Goal: Task Accomplishment & Management: Manage account settings

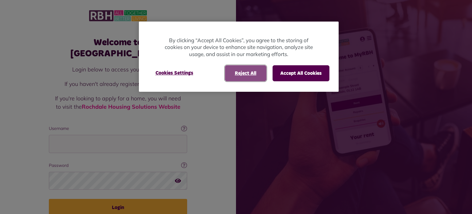
click at [238, 73] on button "Reject All" at bounding box center [246, 73] width 42 height 16
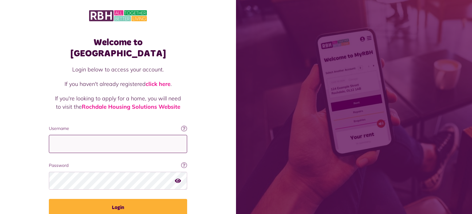
click at [56, 135] on input "Username" at bounding box center [118, 144] width 138 height 18
type input "**********"
click at [178, 177] on icon "button" at bounding box center [178, 180] width 6 height 6
click at [178, 177] on icon "button" at bounding box center [178, 180] width 7 height 6
click at [178, 177] on icon "button" at bounding box center [178, 180] width 6 height 6
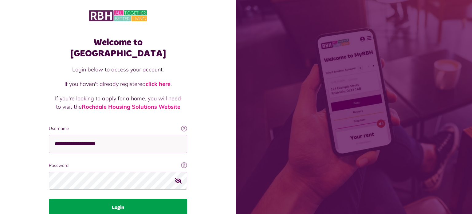
click at [111, 199] on button "Login" at bounding box center [118, 207] width 138 height 17
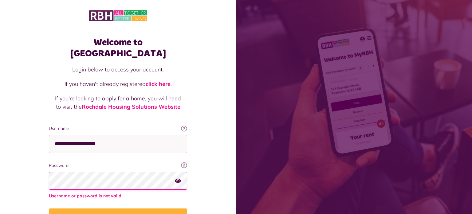
click at [178, 177] on icon "button" at bounding box center [178, 180] width 6 height 6
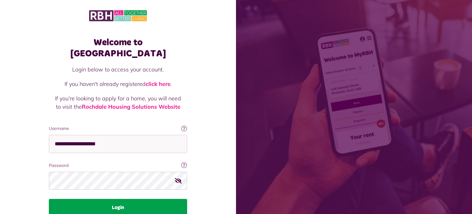
click at [117, 199] on button "Login" at bounding box center [118, 207] width 138 height 17
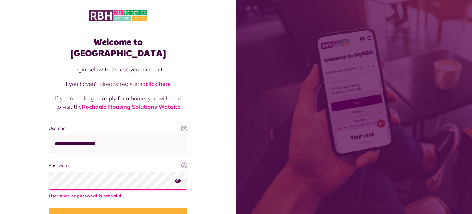
click at [227, 150] on div "Welcome to MyRBH Login below to access your account. If you haven't already reg…" at bounding box center [118, 128] width 236 height 257
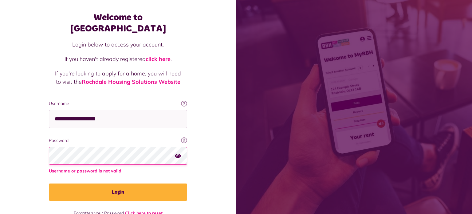
scroll to position [32, 0]
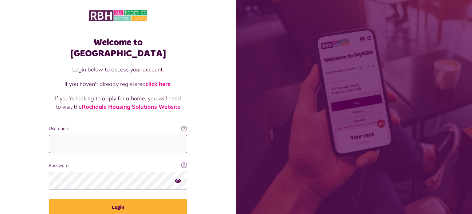
click at [56, 135] on input "Username" at bounding box center [118, 144] width 138 height 18
type input "**********"
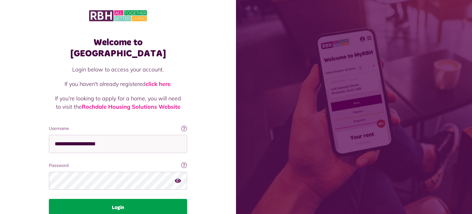
click at [113, 199] on button "Login" at bounding box center [118, 207] width 138 height 17
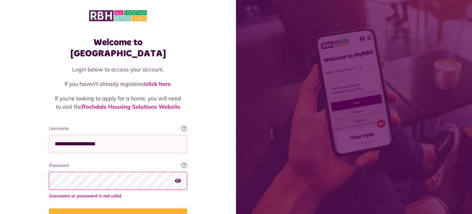
click at [231, 160] on div "Welcome to MyRBH Login below to access your account. If you haven't already reg…" at bounding box center [118, 128] width 236 height 257
click at [185, 125] on icon at bounding box center [184, 128] width 6 height 6
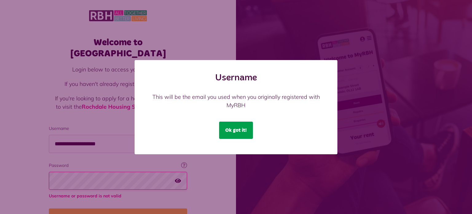
click at [235, 129] on button "Ok got it!" at bounding box center [236, 129] width 34 height 17
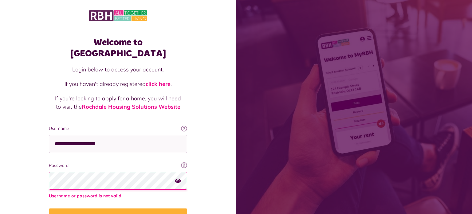
click at [233, 135] on div "Welcome to MyRBH Login below to access your account. If you haven't already reg…" at bounding box center [118, 128] width 236 height 257
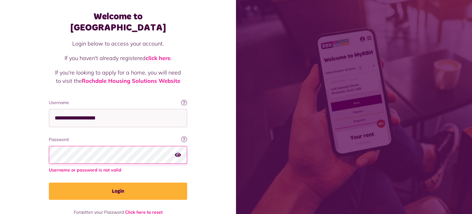
scroll to position [32, 0]
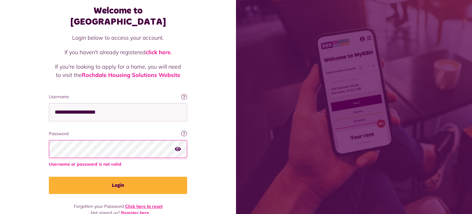
click at [146, 203] on link "Click here to reset" at bounding box center [144, 206] width 38 height 6
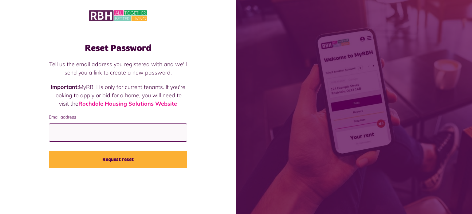
click at [63, 134] on input "Email address" at bounding box center [118, 132] width 138 height 18
type input "**********"
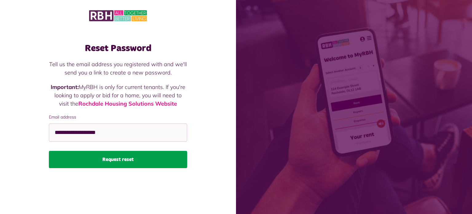
click at [116, 158] on button "Request reset" at bounding box center [118, 159] width 138 height 17
